Goal: Task Accomplishment & Management: Use online tool/utility

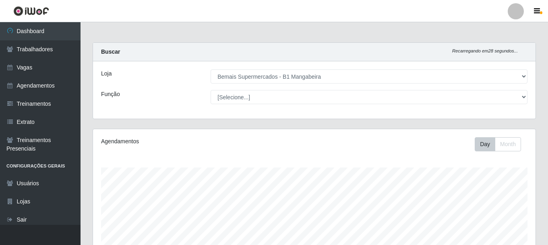
select select "403"
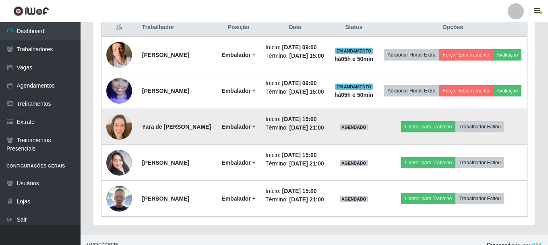
scroll to position [167, 443]
click at [118, 134] on img at bounding box center [119, 127] width 26 height 26
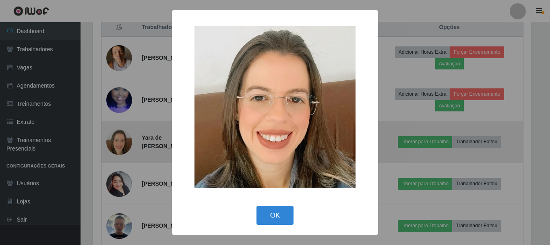
click at [117, 134] on div "× OK Cancel" at bounding box center [275, 122] width 550 height 245
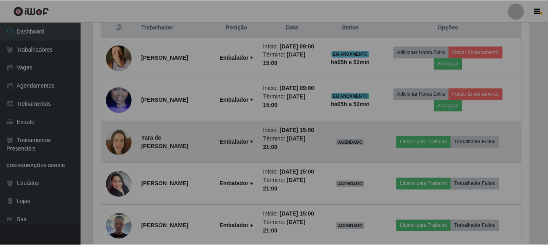
scroll to position [167, 443]
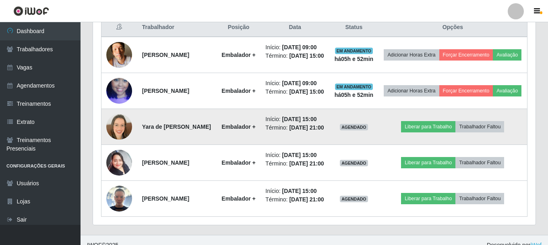
click at [117, 139] on img at bounding box center [119, 127] width 26 height 26
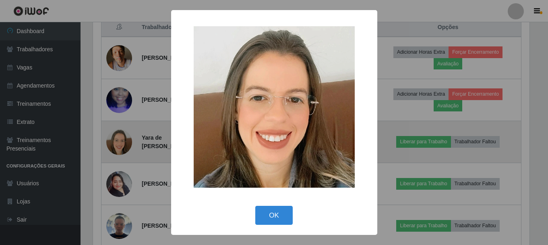
scroll to position [167, 439]
click at [117, 141] on div "× OK Cancel" at bounding box center [275, 122] width 550 height 245
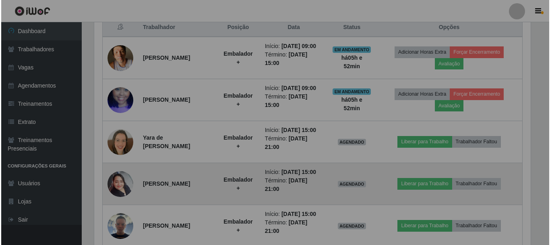
scroll to position [167, 443]
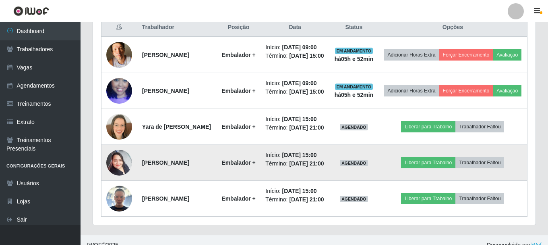
click at [119, 177] on img at bounding box center [119, 162] width 26 height 34
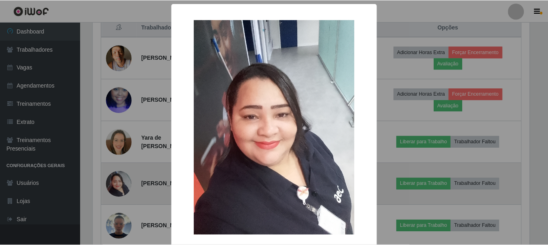
scroll to position [167, 439]
click at [119, 177] on div "× OK Cancel" at bounding box center [275, 122] width 550 height 245
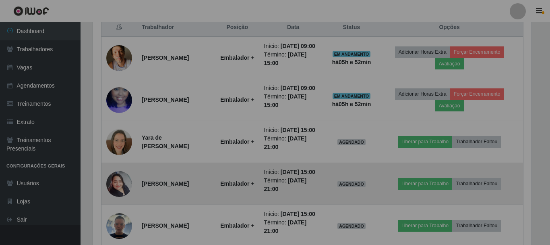
scroll to position [167, 443]
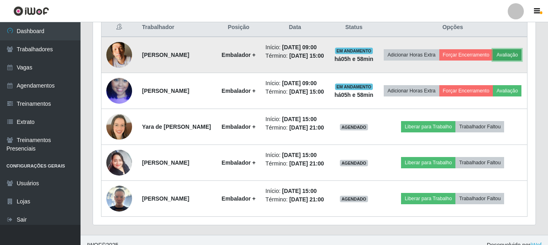
click at [493, 60] on button "Avaliação" at bounding box center [507, 54] width 29 height 11
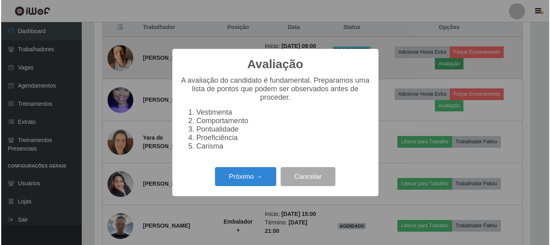
scroll to position [167, 439]
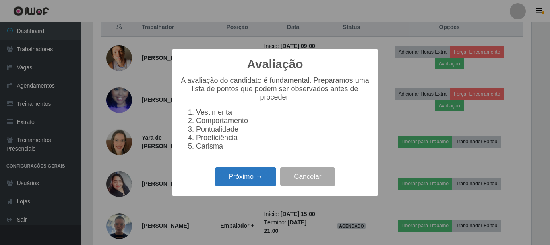
click at [237, 186] on button "Próximo →" at bounding box center [245, 176] width 61 height 19
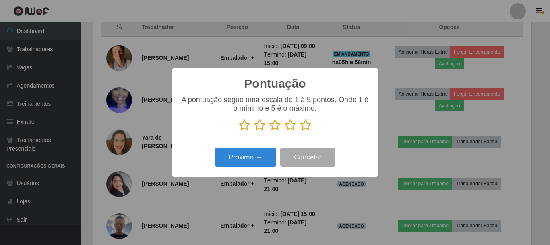
scroll to position [402696, 402425]
click at [307, 126] on icon at bounding box center [305, 125] width 11 height 12
click at [300, 131] on input "radio" at bounding box center [300, 131] width 0 height 0
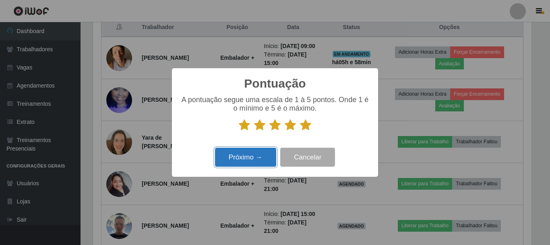
click at [255, 160] on button "Próximo →" at bounding box center [245, 156] width 61 height 19
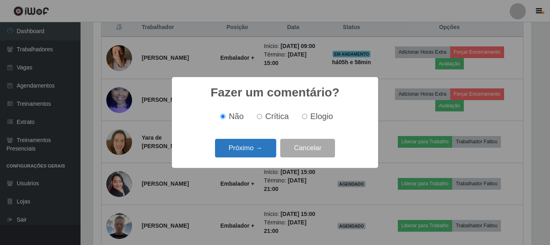
click at [245, 146] on button "Próximo →" at bounding box center [245, 148] width 61 height 19
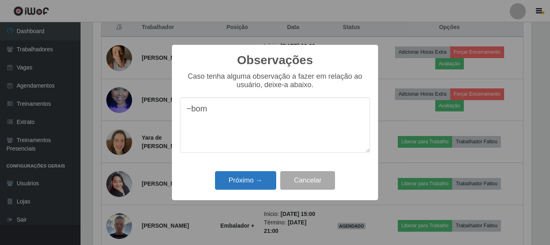
type textarea "~bom"
click at [250, 185] on button "Próximo →" at bounding box center [245, 180] width 61 height 19
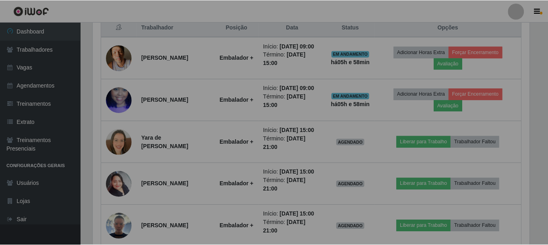
scroll to position [167, 443]
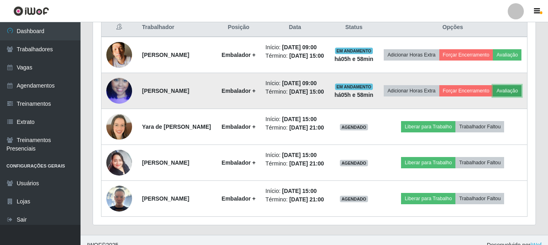
click at [493, 96] on button "Avaliação" at bounding box center [507, 90] width 29 height 11
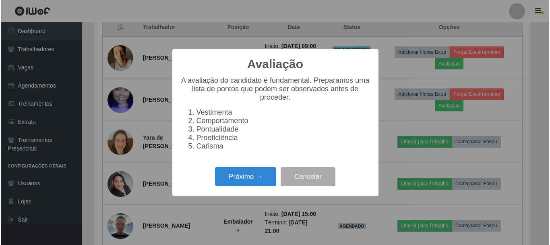
scroll to position [167, 439]
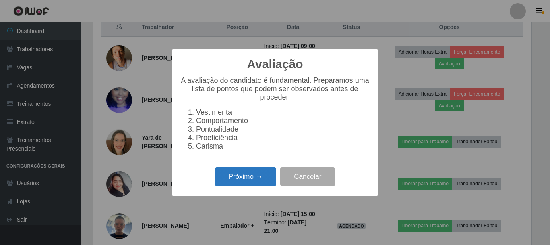
click at [256, 177] on button "Próximo →" at bounding box center [245, 176] width 61 height 19
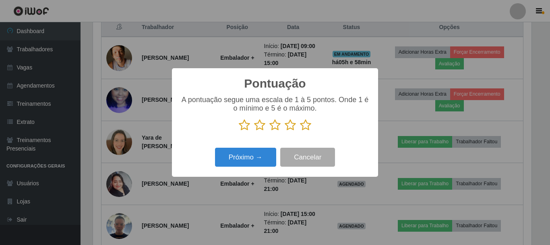
click at [307, 127] on icon at bounding box center [305, 125] width 11 height 12
click at [300, 131] on input "radio" at bounding box center [300, 131] width 0 height 0
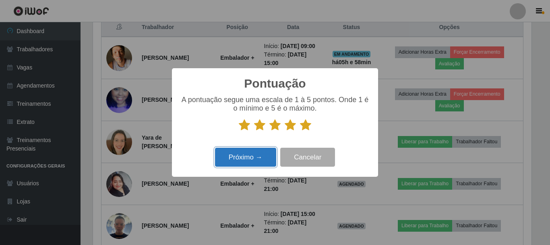
click at [246, 154] on button "Próximo →" at bounding box center [245, 156] width 61 height 19
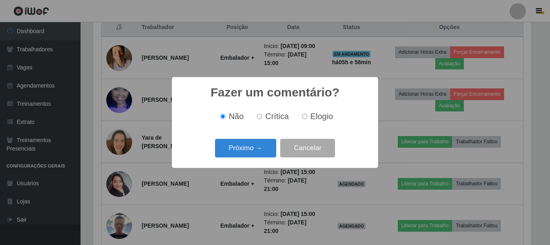
click at [246, 154] on button "Próximo →" at bounding box center [245, 148] width 61 height 19
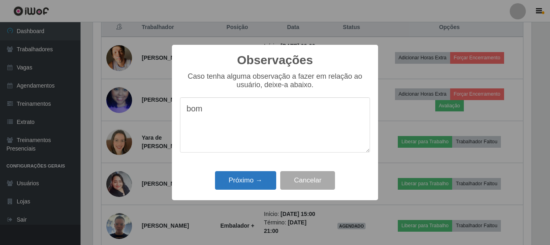
type textarea "bom"
click at [254, 180] on button "Próximo →" at bounding box center [245, 180] width 61 height 19
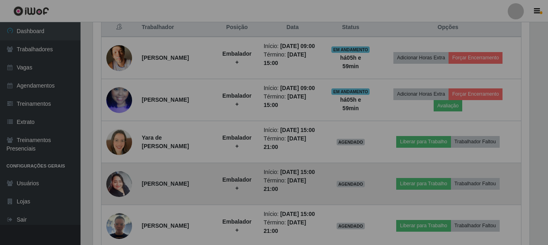
scroll to position [167, 443]
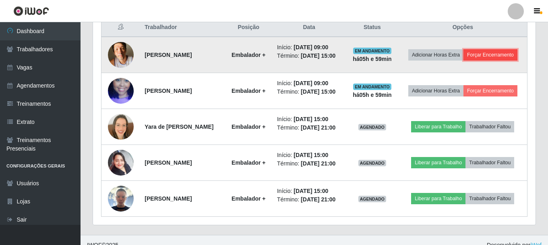
click at [482, 60] on button "Forçar Encerramento" at bounding box center [491, 54] width 54 height 11
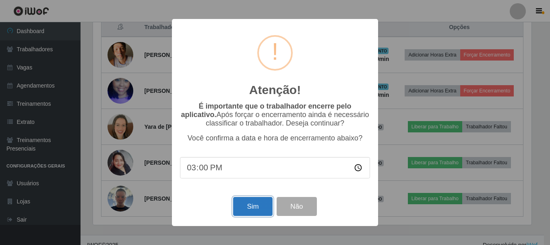
click at [253, 205] on button "Sim" at bounding box center [252, 206] width 39 height 19
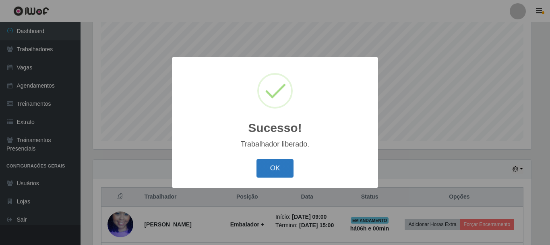
click at [282, 162] on button "OK" at bounding box center [275, 168] width 37 height 19
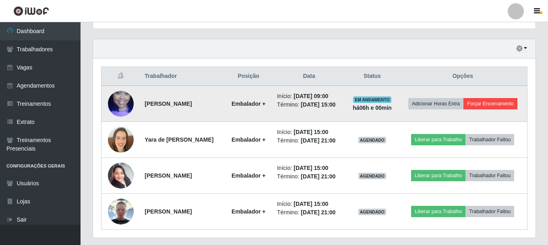
scroll to position [268, 0]
click at [464, 108] on button "Forçar Encerramento" at bounding box center [491, 102] width 54 height 11
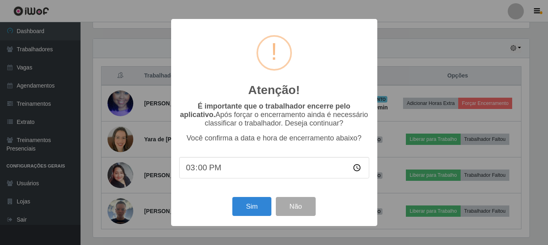
scroll to position [167, 439]
click at [246, 207] on button "Sim" at bounding box center [252, 206] width 39 height 19
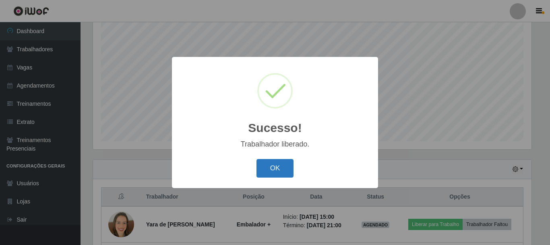
click at [281, 168] on button "OK" at bounding box center [275, 168] width 37 height 19
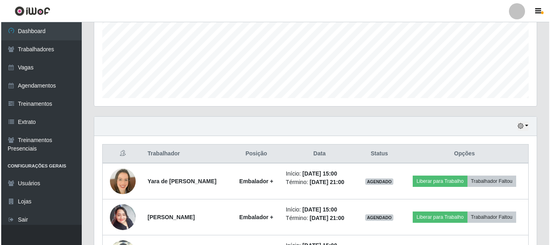
scroll to position [255, 0]
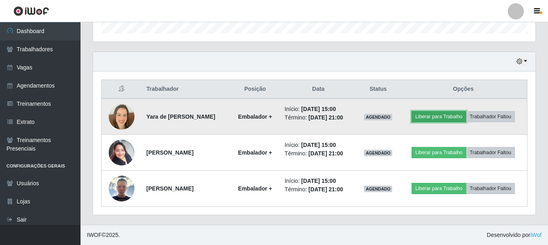
click at [436, 112] on button "Liberar para Trabalho" at bounding box center [439, 116] width 54 height 11
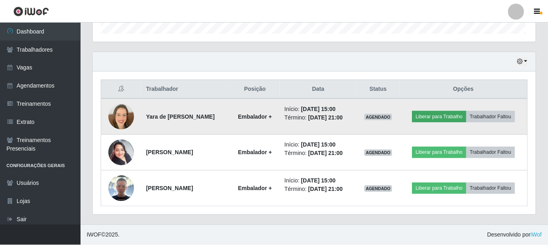
scroll to position [167, 439]
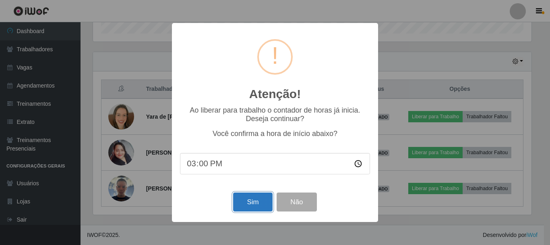
click at [258, 202] on button "Sim" at bounding box center [252, 201] width 39 height 19
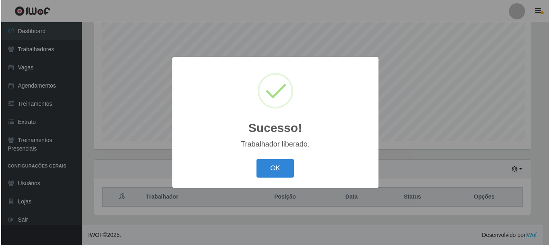
scroll to position [0, 0]
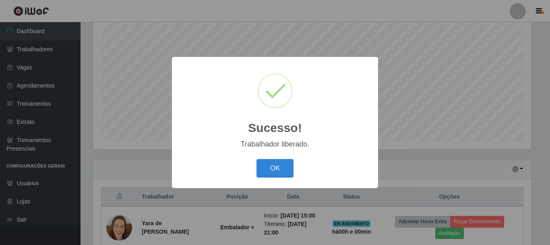
click at [253, 162] on div "OK Cancel" at bounding box center [275, 167] width 190 height 23
click at [270, 164] on button "OK" at bounding box center [275, 168] width 37 height 19
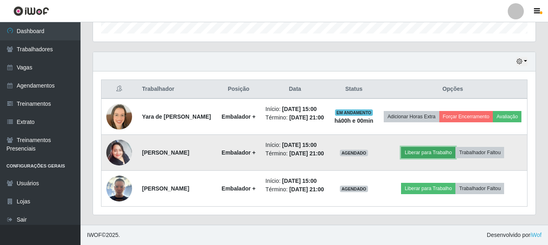
click at [441, 147] on button "Liberar para Trabalho" at bounding box center [428, 152] width 54 height 11
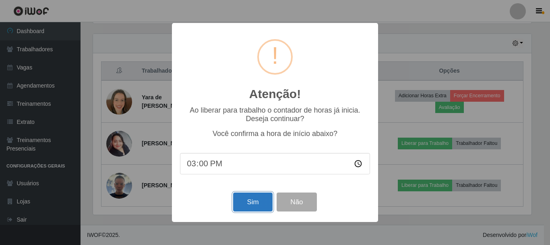
click at [254, 199] on button "Sim" at bounding box center [252, 201] width 39 height 19
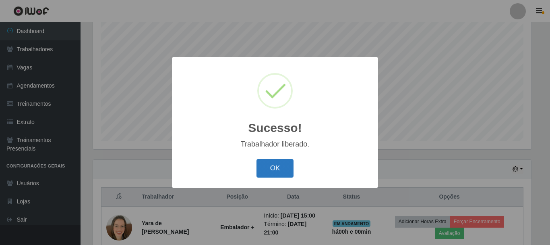
click at [259, 170] on button "OK" at bounding box center [275, 168] width 37 height 19
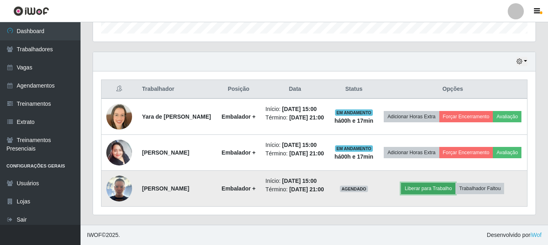
click at [425, 187] on button "Liberar para Trabalho" at bounding box center [428, 187] width 54 height 11
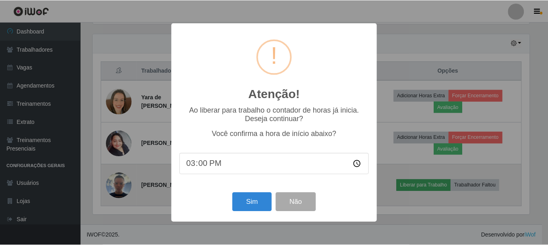
scroll to position [167, 439]
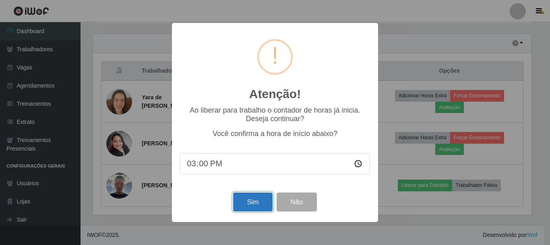
click at [256, 202] on button "Sim" at bounding box center [252, 201] width 39 height 19
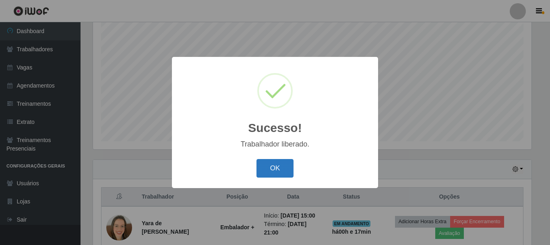
click at [269, 169] on button "OK" at bounding box center [275, 168] width 37 height 19
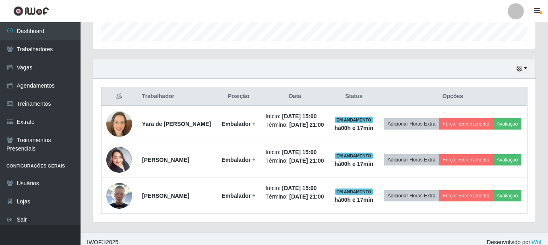
scroll to position [273, 0]
